Goal: Task Accomplishment & Management: Manage account settings

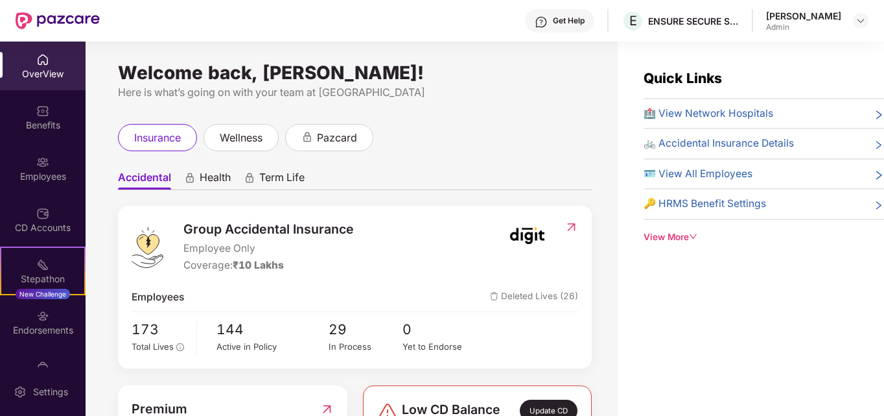
scroll to position [105, 0]
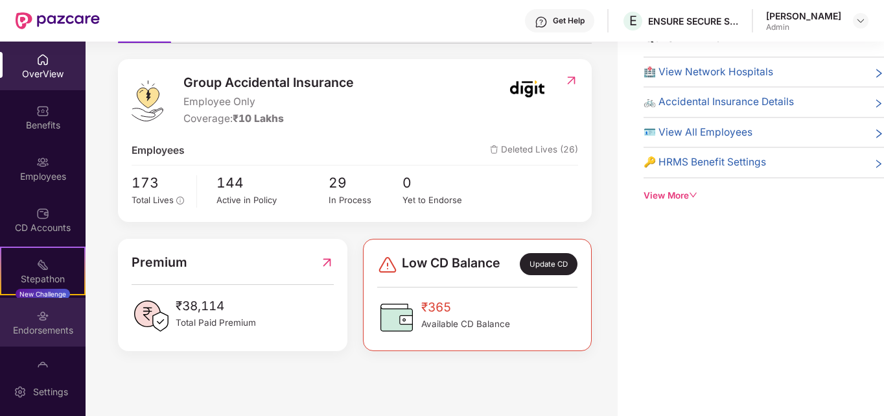
click at [41, 330] on div "Endorsements" at bounding box center [43, 330] width 86 height 13
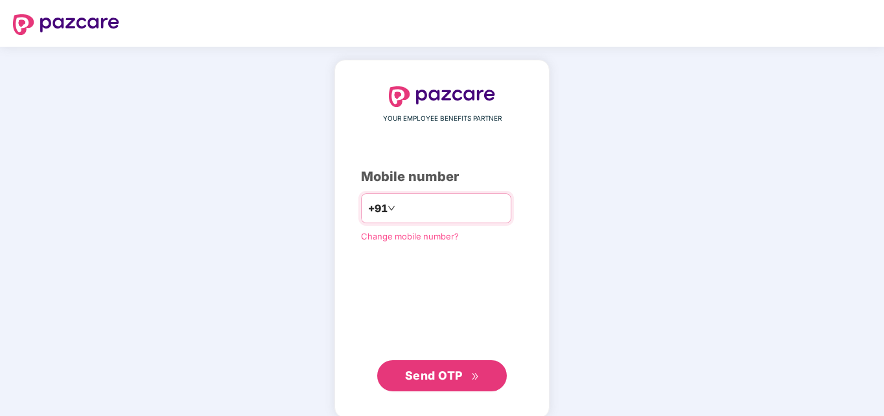
type input "**********"
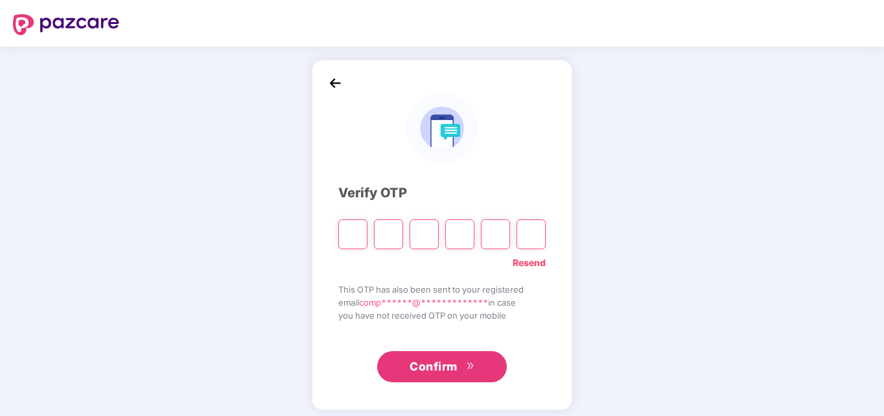
type input "*"
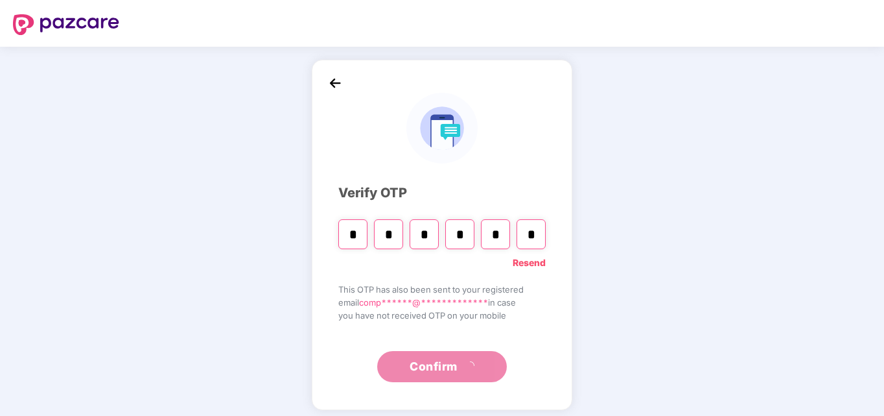
type input "*"
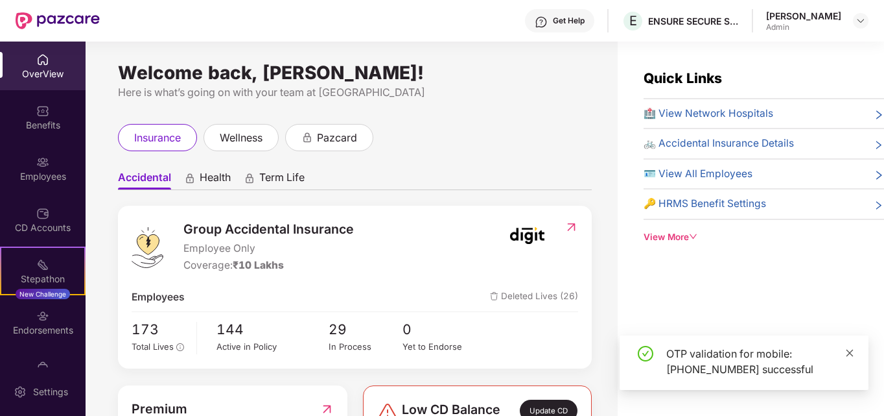
click at [848, 357] on span at bounding box center [850, 352] width 9 height 11
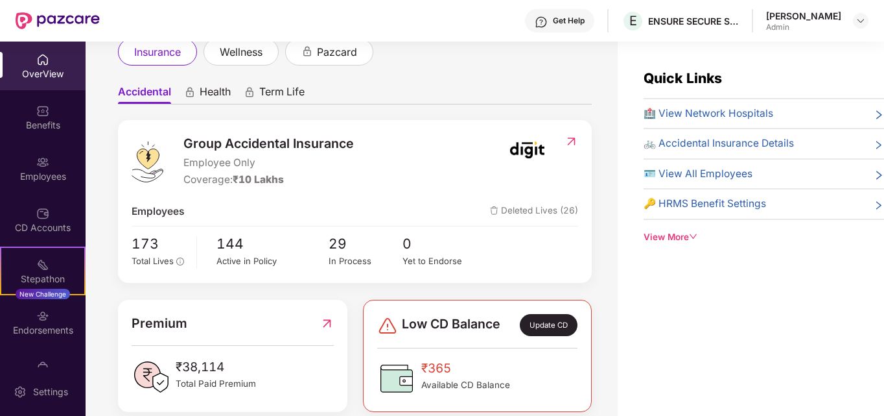
scroll to position [105, 0]
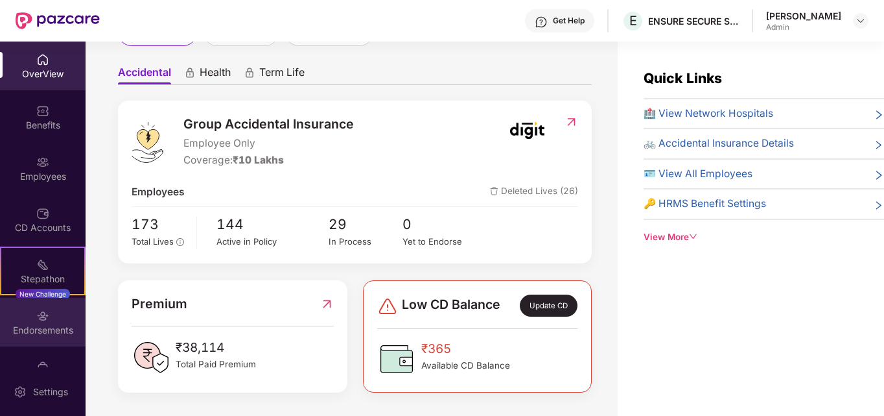
click at [45, 322] on img at bounding box center [42, 315] width 13 height 13
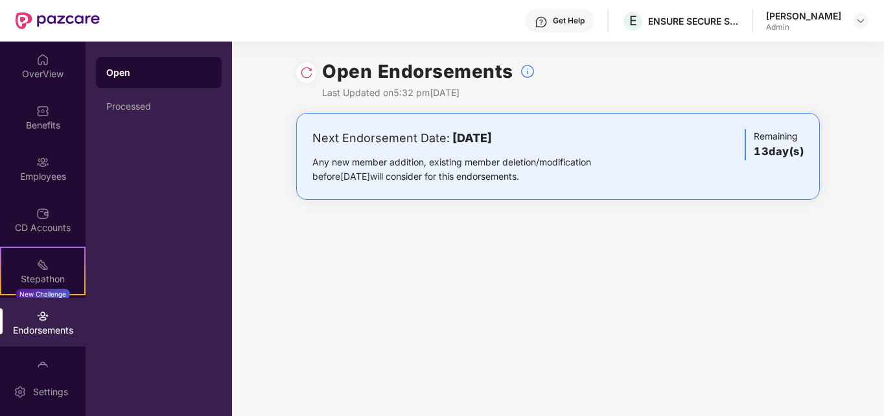
click at [770, 154] on h3 "13 day(s)" at bounding box center [779, 151] width 50 height 17
click at [492, 137] on b "[DATE]" at bounding box center [473, 138] width 40 height 14
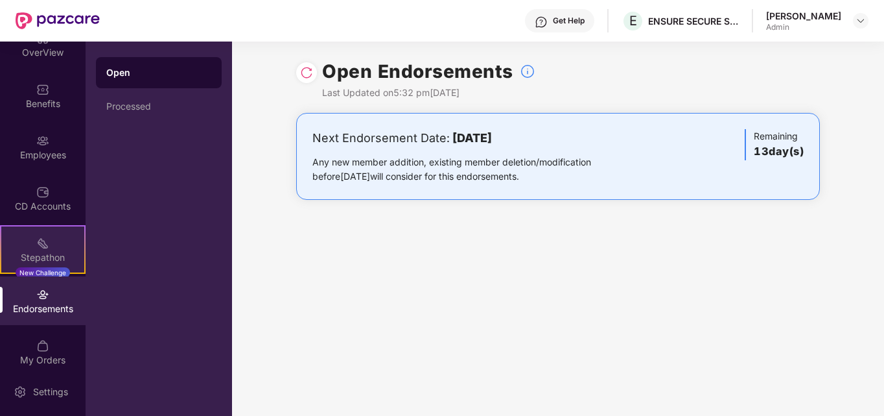
scroll to position [33, 0]
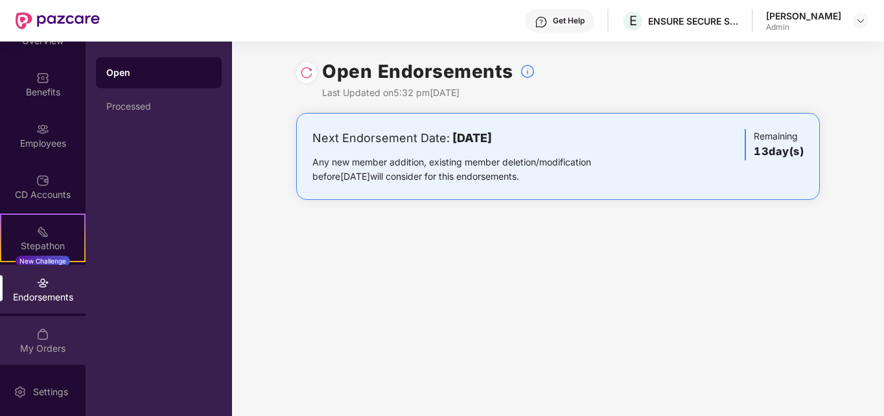
click at [48, 340] on div "My Orders" at bounding box center [43, 340] width 86 height 49
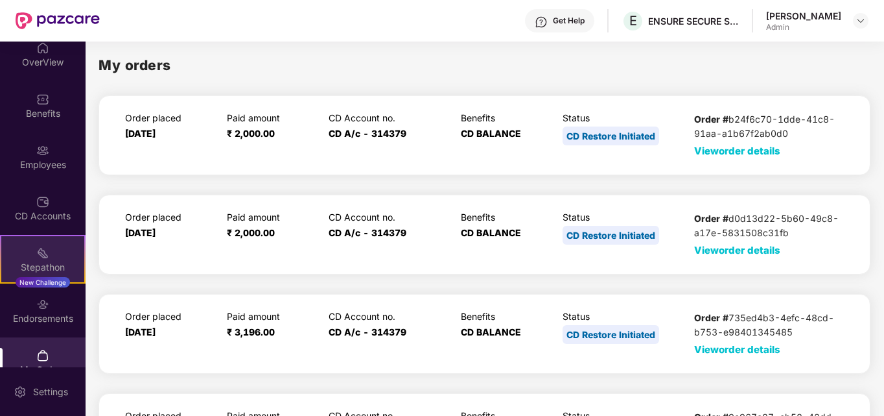
scroll to position [0, 0]
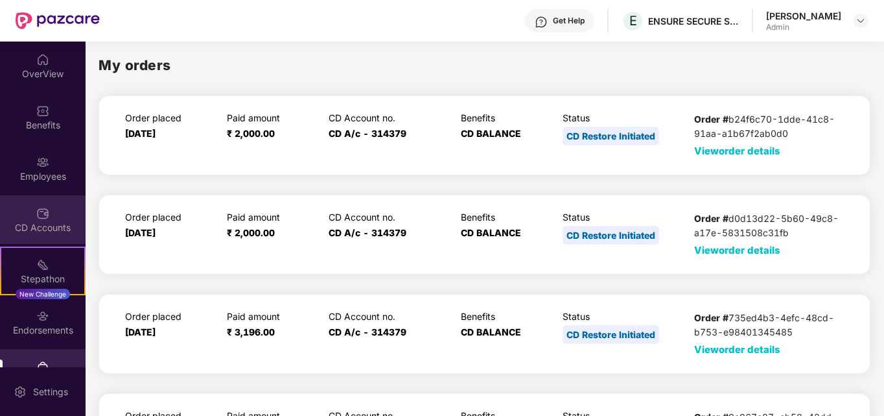
click at [41, 221] on div "CD Accounts" at bounding box center [43, 227] width 86 height 13
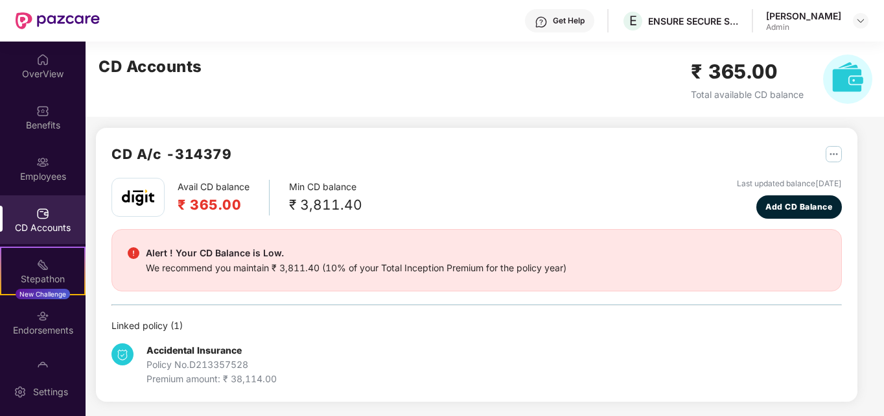
scroll to position [6, 0]
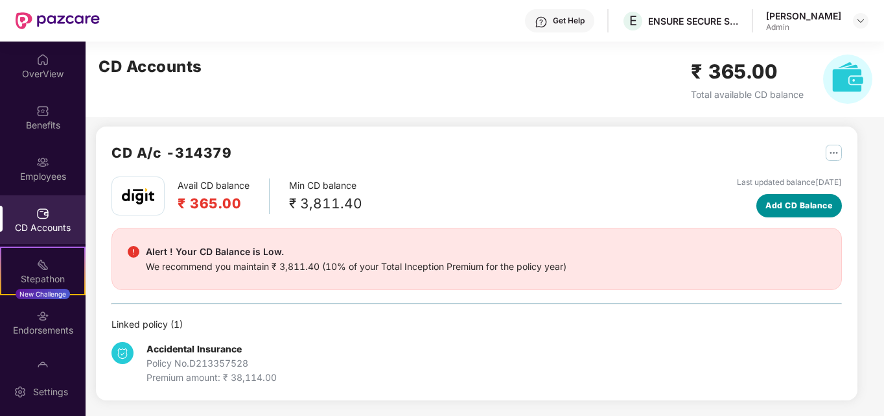
click at [771, 202] on span "Add CD Balance" at bounding box center [799, 205] width 67 height 12
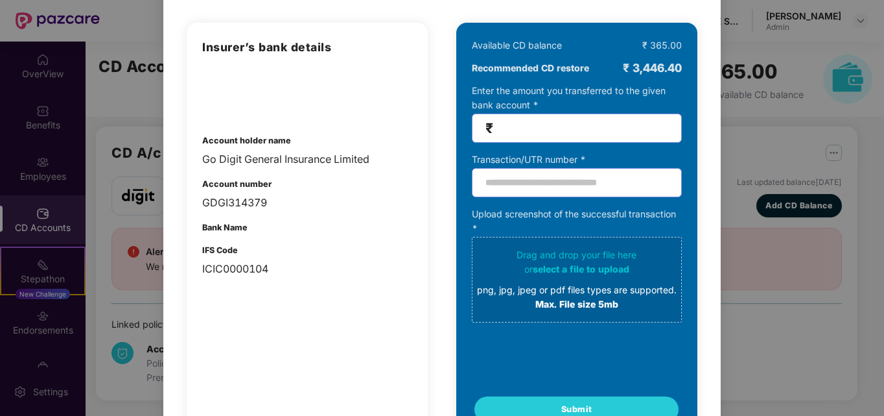
scroll to position [0, 0]
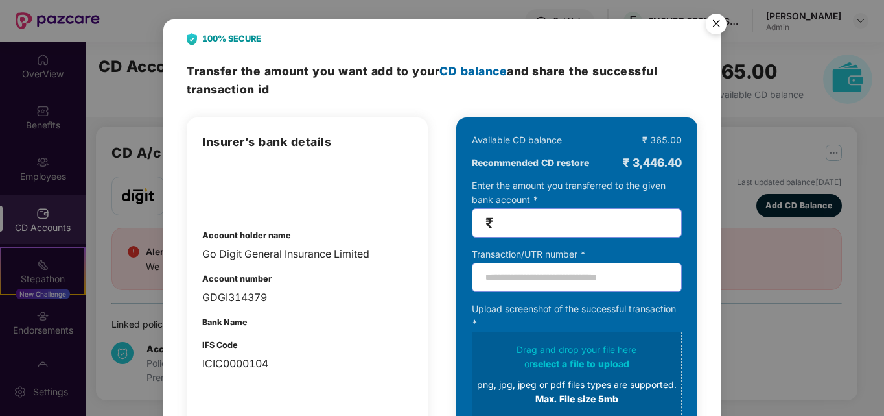
click at [711, 23] on img "Close" at bounding box center [716, 26] width 36 height 36
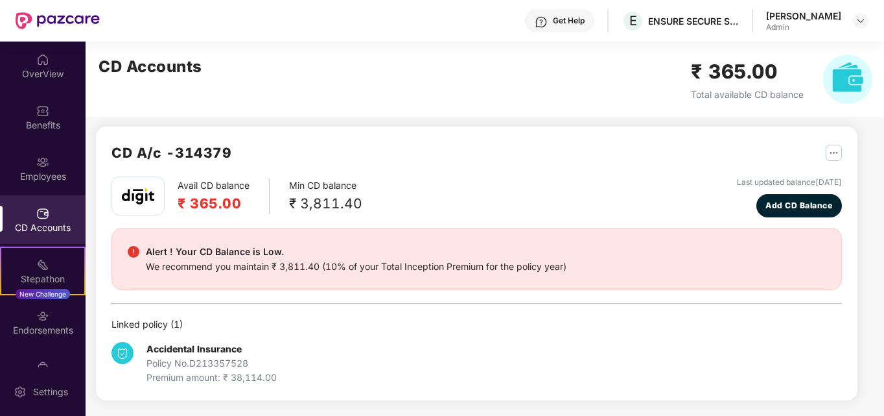
click at [40, 220] on div "CD Accounts" at bounding box center [43, 219] width 86 height 49
click at [33, 326] on div "Endorsements" at bounding box center [43, 330] width 86 height 13
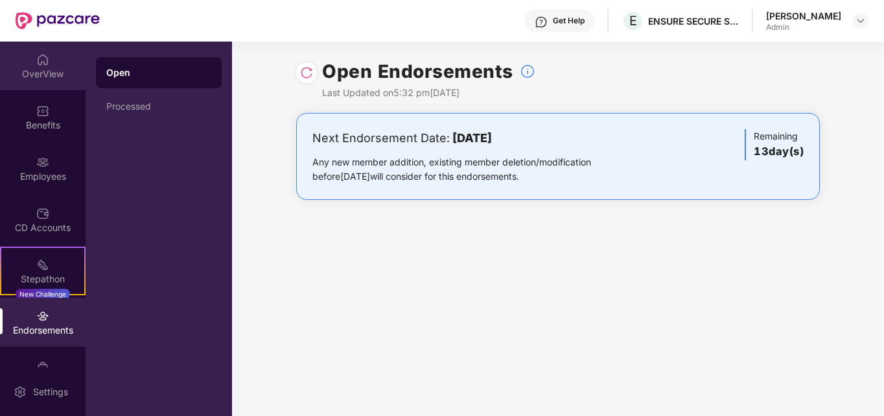
click at [41, 66] on div "OverView" at bounding box center [43, 65] width 86 height 49
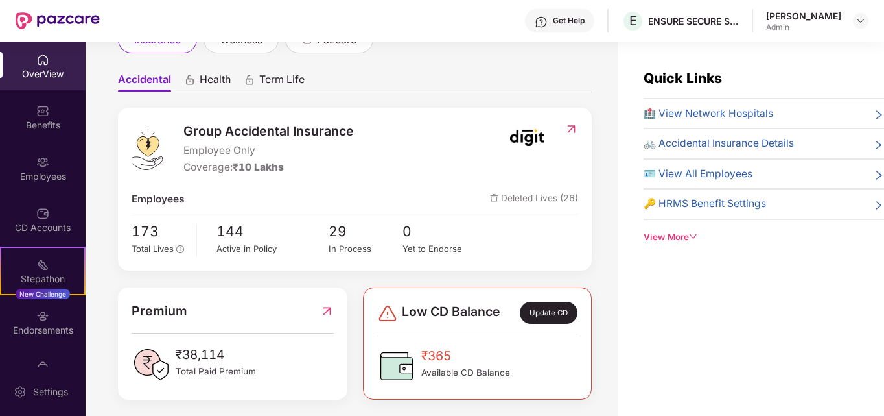
scroll to position [105, 0]
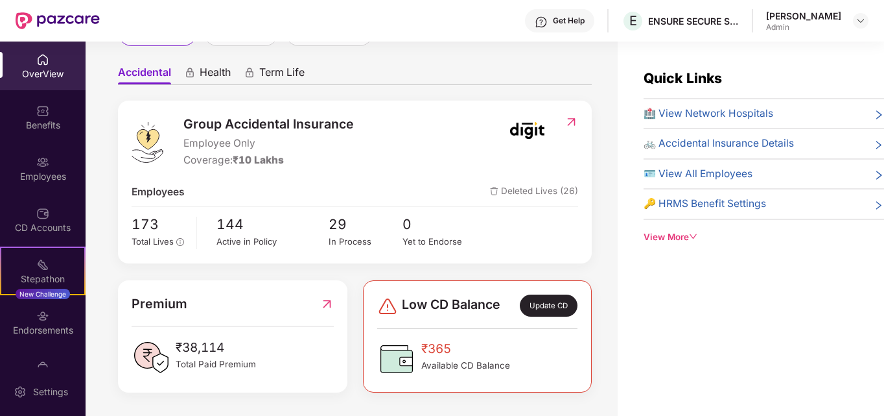
click at [436, 348] on span "₹365" at bounding box center [465, 348] width 89 height 19
click at [487, 298] on span "Low CD Balance" at bounding box center [451, 305] width 99 height 22
click at [394, 357] on img at bounding box center [396, 358] width 39 height 39
click at [458, 364] on span "Available CD Balance" at bounding box center [465, 366] width 89 height 14
click at [441, 359] on span "Available CD Balance" at bounding box center [465, 366] width 89 height 14
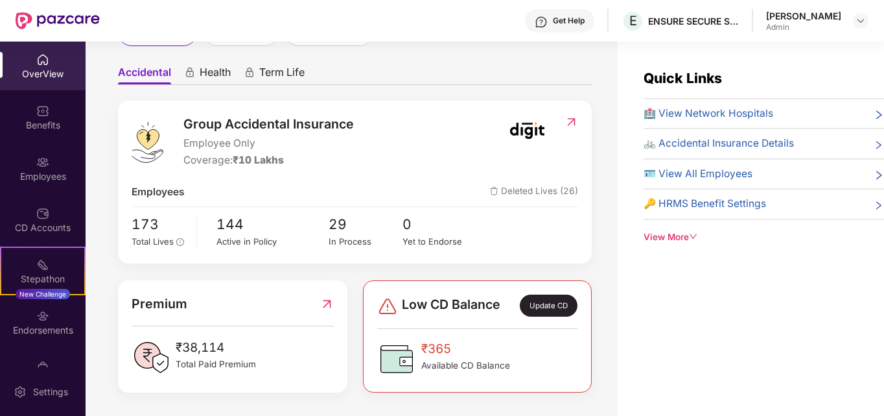
click at [708, 172] on span "🪪 View All Employees" at bounding box center [698, 174] width 109 height 16
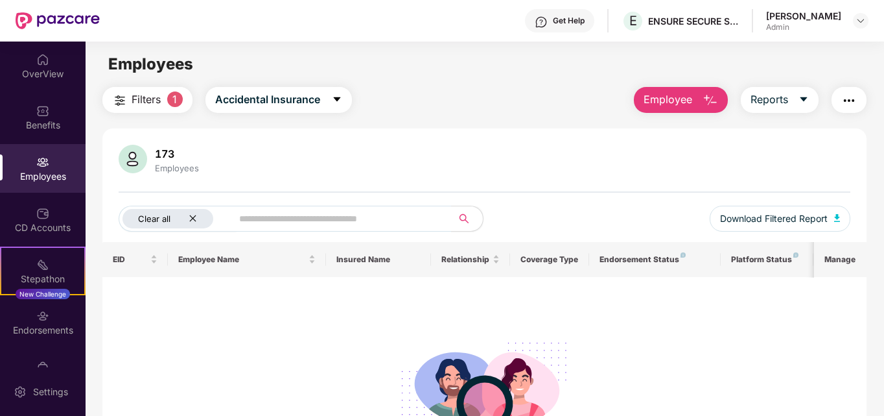
click at [191, 216] on icon "close" at bounding box center [193, 218] width 8 height 8
